Goal: Find specific page/section: Locate a particular part of the current website

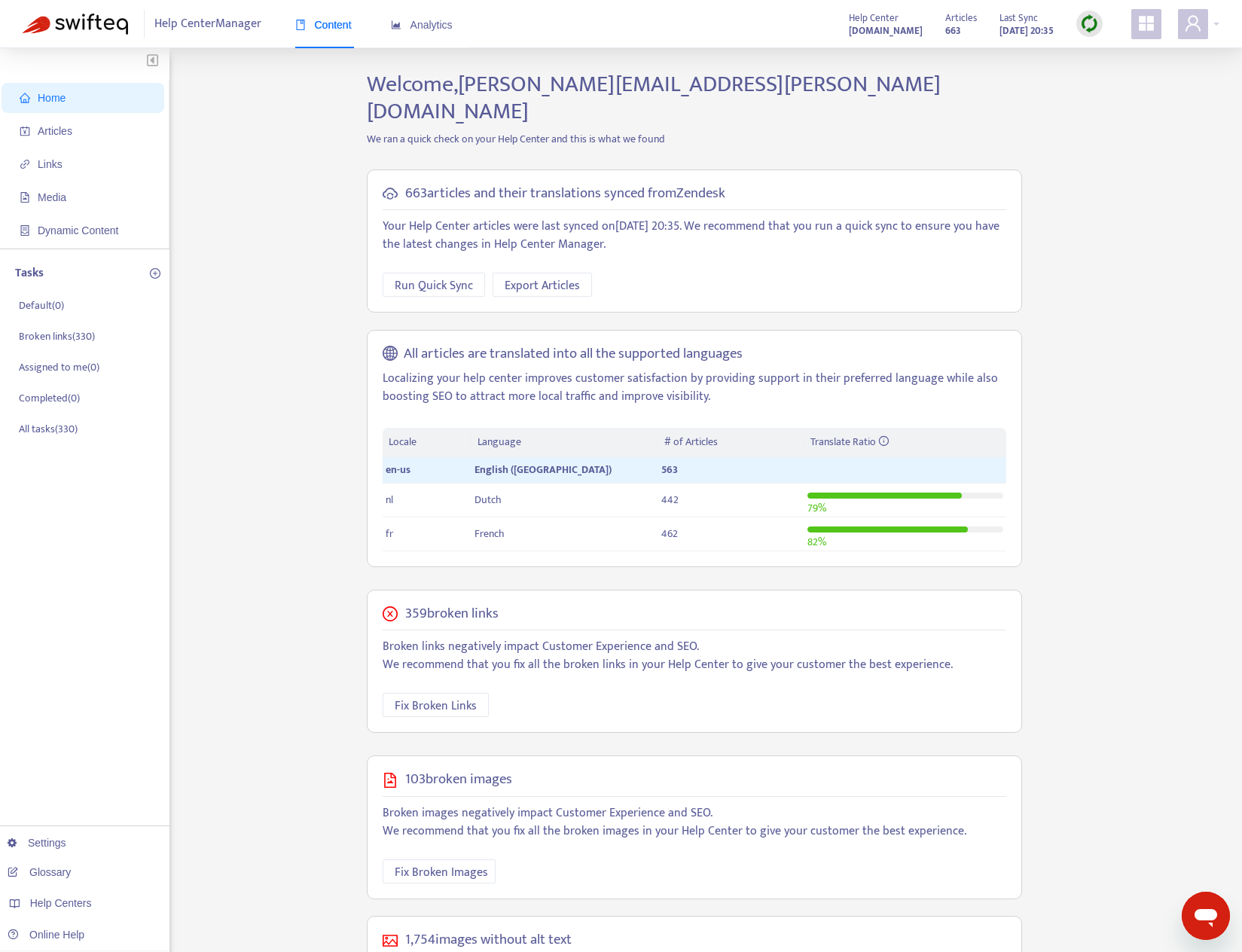
scroll to position [41, 0]
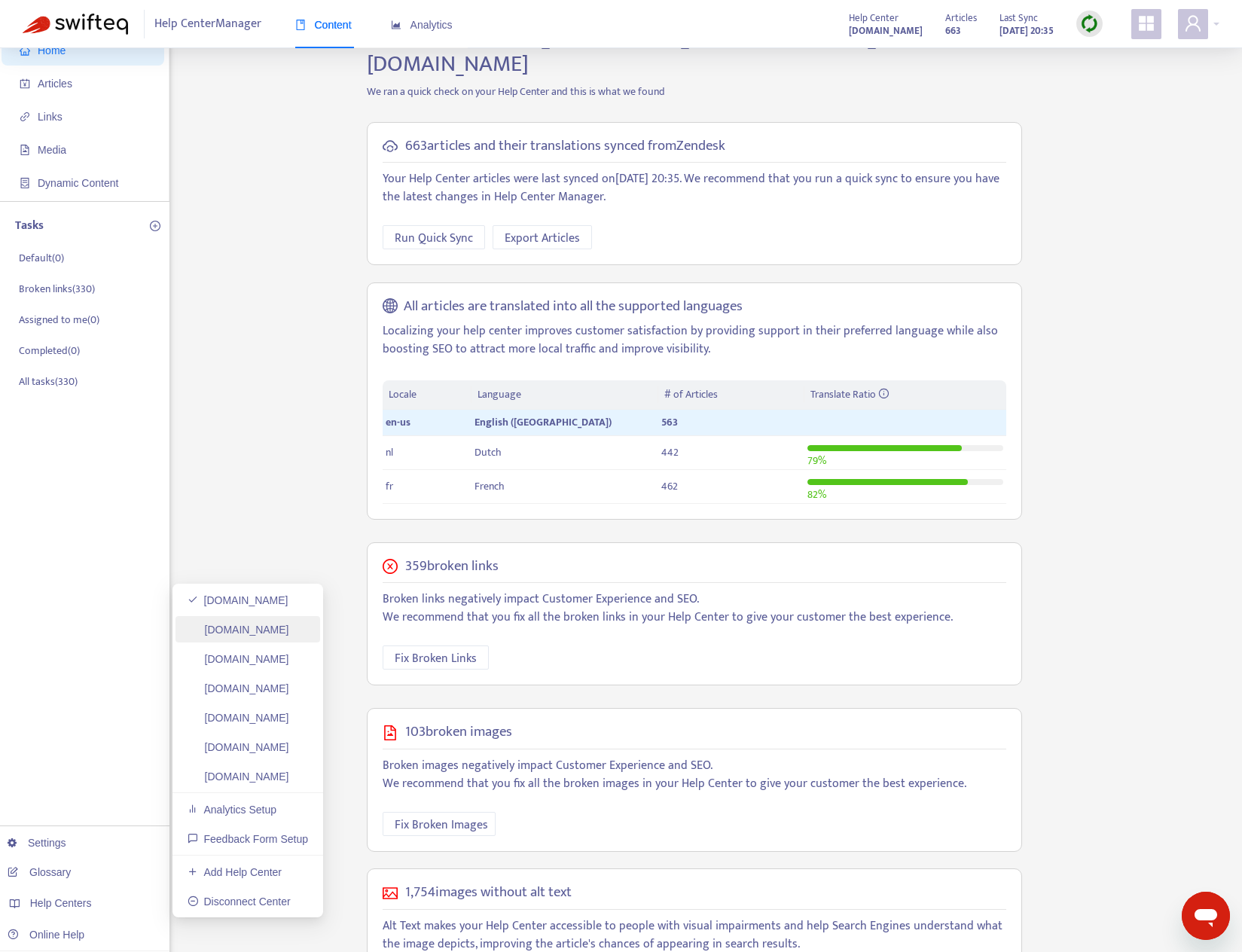
click at [290, 635] on link "k-series-support.lightspeedhq.com" at bounding box center [238, 629] width 102 height 12
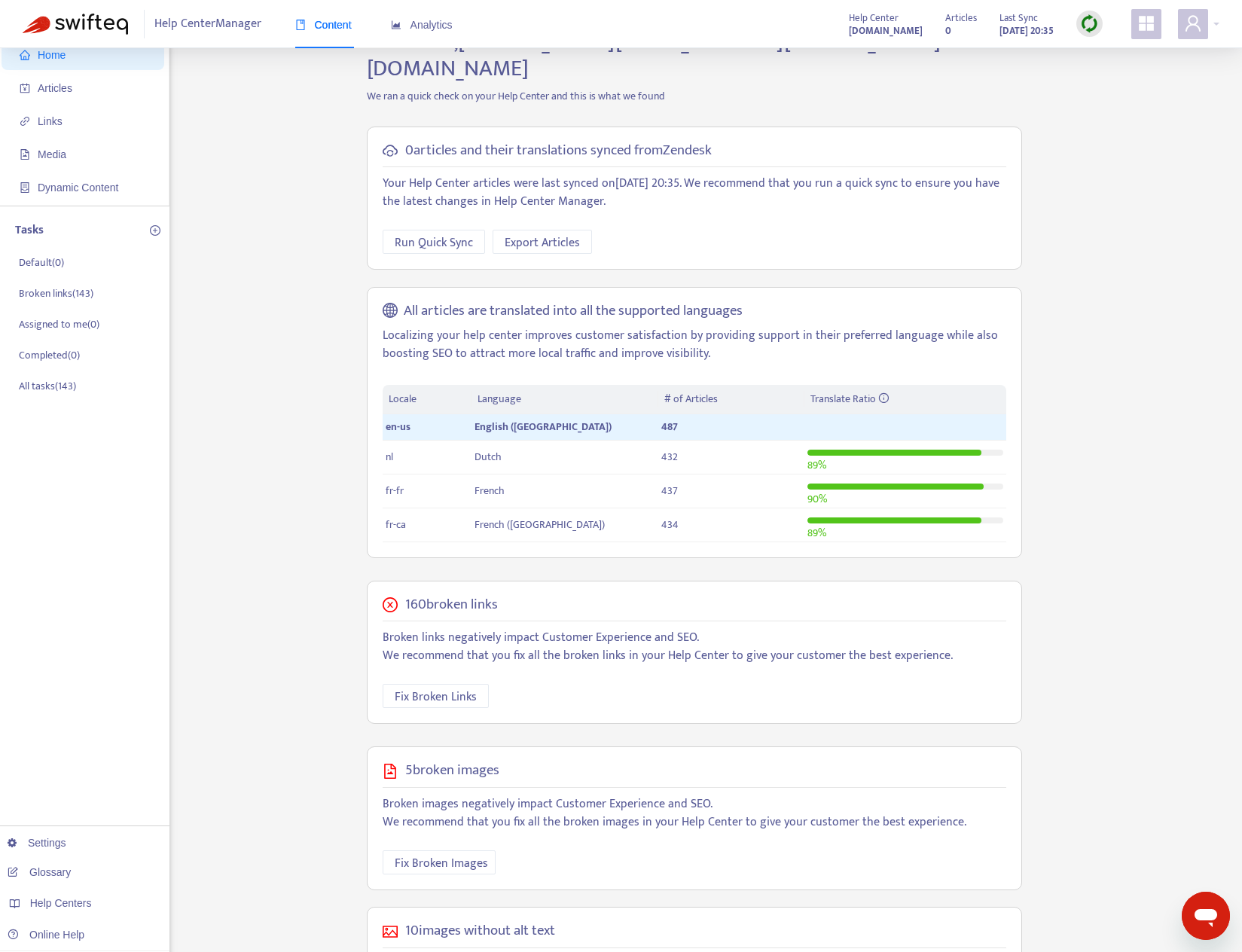
scroll to position [52, 0]
